Goal: Task Accomplishment & Management: Use online tool/utility

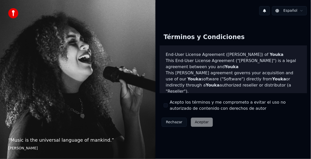
click at [166, 107] on button "Acepto los términos y me comprometo a evitar el uso no autorizado de contenido …" at bounding box center [166, 105] width 4 height 4
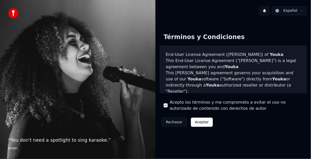
click at [173, 107] on label "Acepto los términos y me comprometo a evitar el uso no autorizado de contenido …" at bounding box center [236, 105] width 133 height 12
click at [168, 107] on button "Acepto los términos y me comprometo a evitar el uso no autorizado de contenido …" at bounding box center [166, 105] width 4 height 4
click at [125, 123] on div "“ You don't need a spotlight to sing karaoke. ” Anon" at bounding box center [77, 79] width 155 height 159
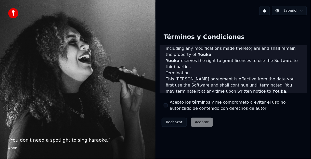
scroll to position [378, 0]
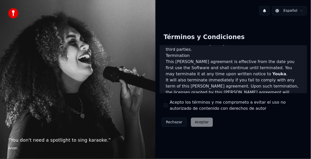
click at [166, 108] on div "Acepto los términos y me comprometo a evitar el uso no autorizado de contenido …" at bounding box center [233, 105] width 139 height 12
click at [166, 107] on button "Acepto los términos y me comprometo a evitar el uso no autorizado de contenido …" at bounding box center [166, 105] width 4 height 4
click at [200, 122] on button "Aceptar" at bounding box center [202, 121] width 22 height 9
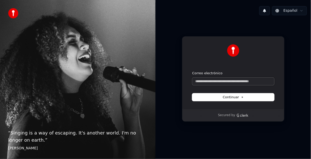
click at [225, 82] on input "Correo electrónico" at bounding box center [233, 81] width 82 height 8
click at [242, 97] on icon at bounding box center [242, 97] width 1 height 1
type input "**********"
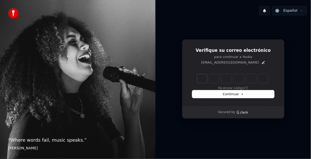
type input "*"
type input "**"
type input "*"
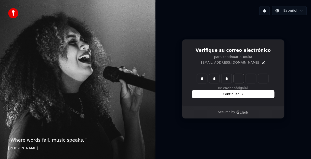
type input "***"
type input "*"
type input "****"
type input "*"
type input "******"
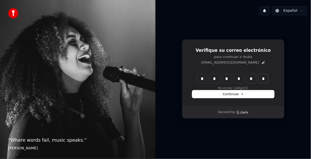
type input "*"
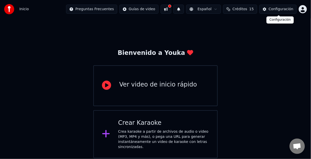
click at [280, 10] on div "Configuración" at bounding box center [281, 9] width 25 height 5
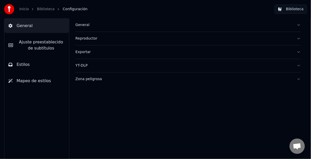
click at [92, 30] on button "General" at bounding box center [187, 24] width 225 height 13
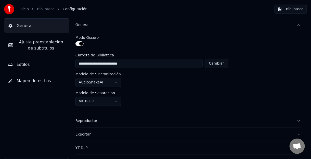
click at [80, 44] on button "button" at bounding box center [79, 43] width 8 height 5
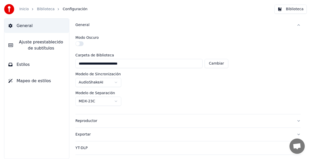
click at [80, 44] on button "button" at bounding box center [79, 43] width 8 height 5
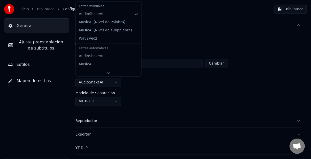
click at [119, 84] on html "**********" at bounding box center [155, 79] width 311 height 159
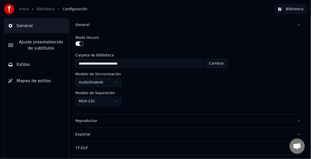
click at [155, 94] on html "**********" at bounding box center [155, 79] width 311 height 159
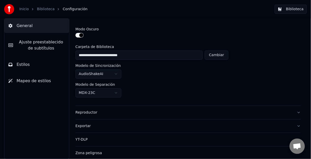
click at [156, 110] on div "Reproductor" at bounding box center [183, 112] width 217 height 5
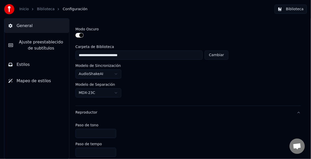
scroll to position [0, 0]
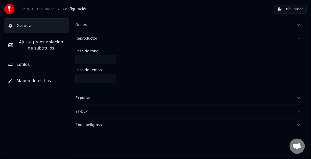
click at [123, 100] on button "Exportar" at bounding box center [187, 97] width 225 height 13
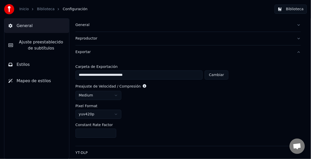
scroll to position [2, 0]
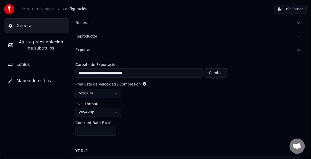
click at [32, 64] on button "Estilos" at bounding box center [36, 64] width 65 height 14
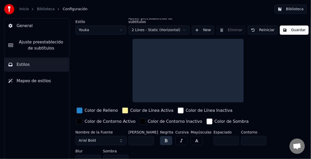
click at [26, 10] on link "Inicio" at bounding box center [23, 9] width 9 height 5
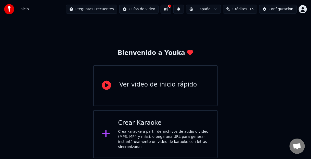
click at [167, 138] on div "Crea karaoke a partir de archivos de audio o video (MP3, MP4 y más), o pega una…" at bounding box center [163, 139] width 91 height 20
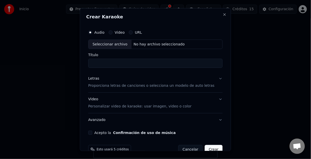
click at [119, 45] on div "Seleccionar archivo" at bounding box center [109, 43] width 43 height 9
type input "**********"
click at [213, 79] on button "Letras Proporciona letras de canciones o selecciona un modelo de auto letras" at bounding box center [155, 82] width 134 height 20
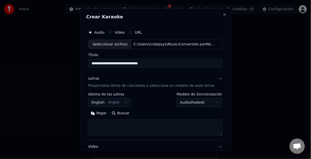
click at [213, 79] on button "Letras Proporciona letras de canciones o selecciona un modelo de auto letras" at bounding box center [155, 82] width 134 height 20
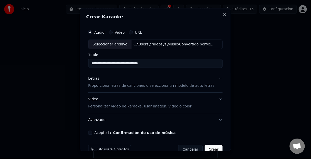
scroll to position [11, 0]
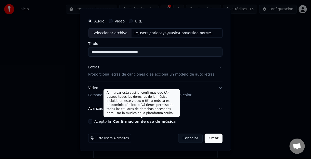
click at [162, 123] on button "Confirmación de uso de música" at bounding box center [144, 122] width 63 height 4
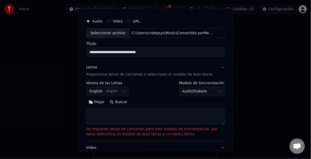
click at [114, 104] on button "Buscar" at bounding box center [118, 102] width 23 height 8
click at [123, 98] on button "Buscar" at bounding box center [118, 102] width 23 height 8
click at [194, 92] on body "**********" at bounding box center [155, 79] width 311 height 158
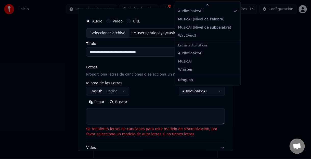
scroll to position [0, 0]
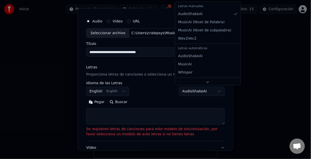
select select "**********"
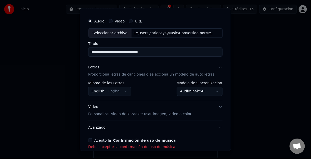
click at [92, 141] on button "Acepto la Confirmación de uso de música" at bounding box center [90, 140] width 4 height 4
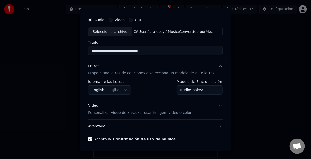
scroll to position [30, 0]
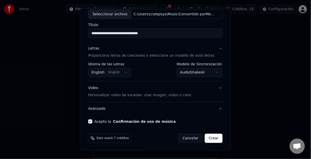
click at [206, 136] on button "Crear" at bounding box center [214, 138] width 18 height 9
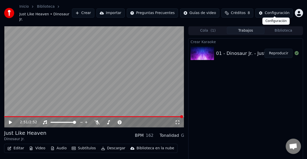
click at [272, 10] on div "Configuración" at bounding box center [276, 12] width 25 height 5
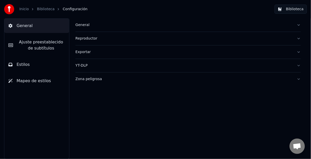
click at [171, 79] on div "Zona peligrosa" at bounding box center [183, 78] width 217 height 5
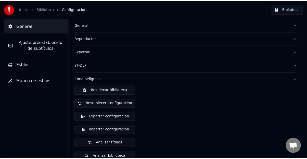
scroll to position [6, 0]
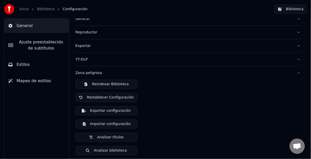
click at [28, 10] on link "Inicio" at bounding box center [23, 9] width 9 height 5
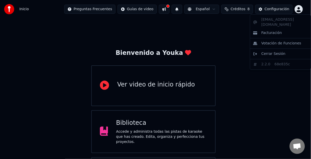
click at [300, 8] on html "Inicio Preguntas Frecuentes Guías de video Español Créditos 8 Configuración Bie…" at bounding box center [155, 102] width 311 height 205
click at [259, 106] on html "Inicio Preguntas Frecuentes Guías de video Español Créditos 8 Configuración Bie…" at bounding box center [155, 102] width 311 height 205
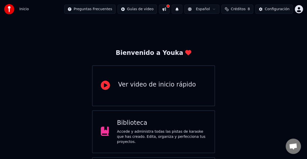
click at [169, 10] on button at bounding box center [164, 9] width 11 height 9
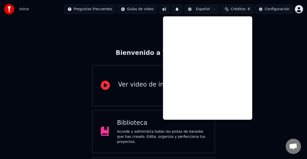
click at [267, 38] on div "Bienvenido a Youka Ver video de inicio rápido Biblioteca Accede y administra to…" at bounding box center [153, 111] width 307 height 187
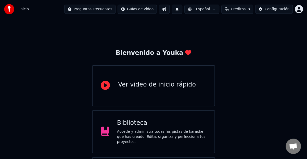
click at [238, 8] on span "Créditos" at bounding box center [238, 9] width 15 height 5
click at [235, 48] on button "Actualizar" at bounding box center [239, 47] width 30 height 9
click at [214, 26] on th "Recargar" at bounding box center [212, 24] width 20 height 10
click at [6, 9] on img at bounding box center [9, 9] width 10 height 10
click at [10, 10] on img at bounding box center [9, 9] width 10 height 10
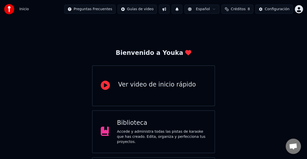
click at [21, 9] on span "Inicio" at bounding box center [23, 9] width 9 height 5
